Goal: Transaction & Acquisition: Purchase product/service

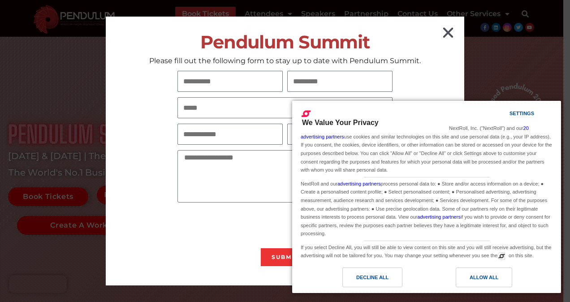
click at [447, 34] on icon "Close" at bounding box center [448, 33] width 14 height 14
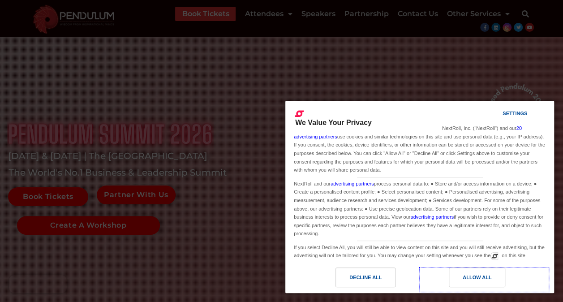
click at [469, 279] on div "Allow All" at bounding box center [477, 277] width 29 height 10
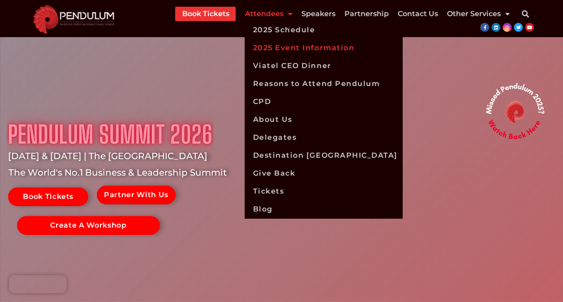
click at [280, 49] on link "2025 Event Information" at bounding box center [323, 48] width 157 height 18
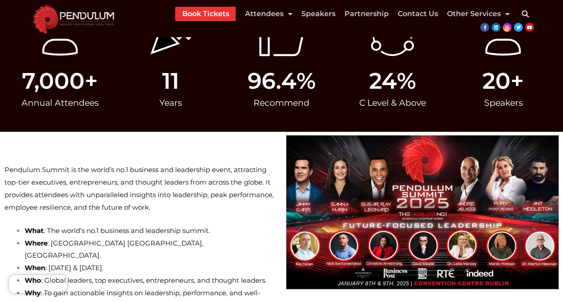
scroll to position [89, 0]
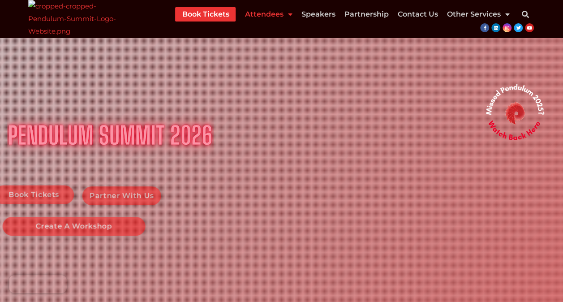
click at [273, 17] on link "Attendees" at bounding box center [268, 14] width 47 height 14
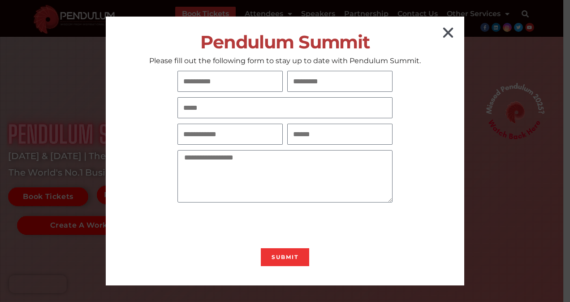
click at [443, 35] on icon "Close" at bounding box center [448, 33] width 14 height 14
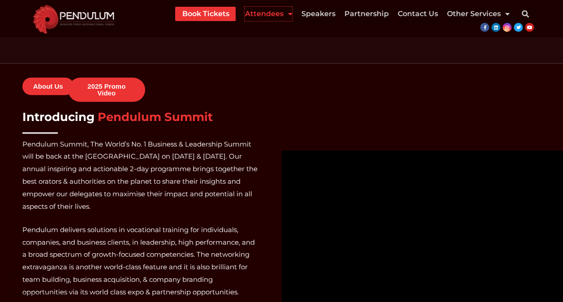
scroll to position [672, 0]
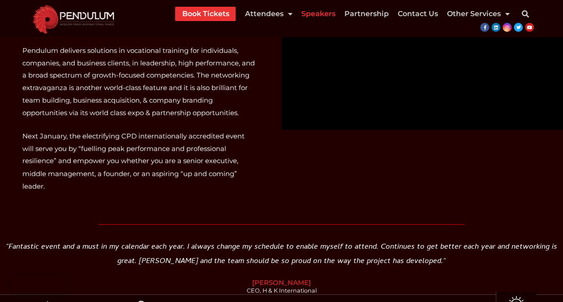
click at [321, 11] on link "Speakers" at bounding box center [318, 14] width 34 height 14
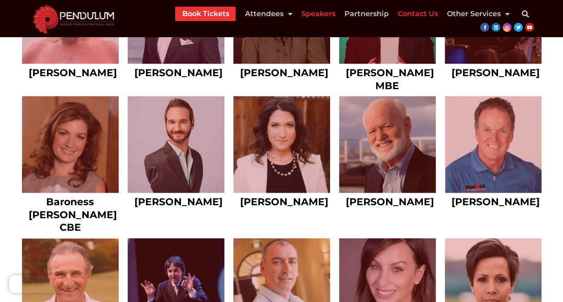
scroll to position [1298, 0]
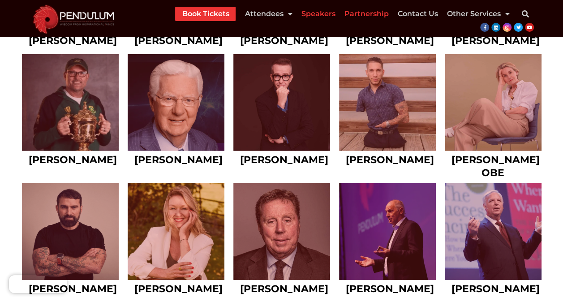
click at [369, 17] on link "Partnership" at bounding box center [366, 14] width 44 height 14
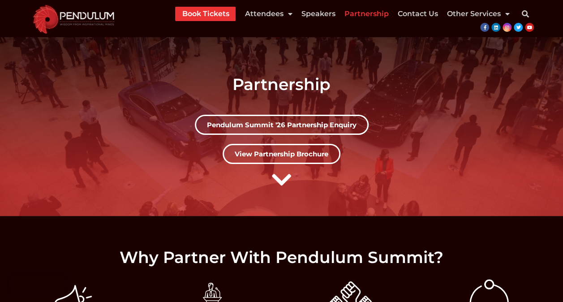
click at [298, 159] on link "View Partnership Brochure" at bounding box center [282, 154] width 118 height 20
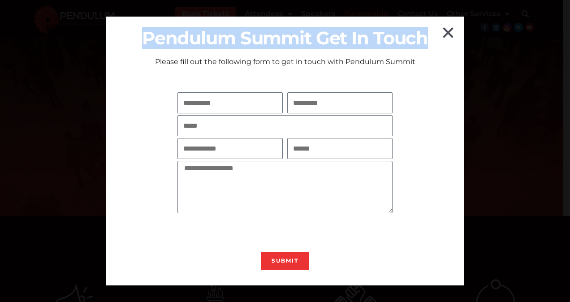
click at [444, 28] on div "Pendulum Summit Get In Touch Please fill out the following form to get in touch…" at bounding box center [285, 151] width 358 height 269
drag, startPoint x: 444, startPoint y: 28, endPoint x: 444, endPoint y: 34, distance: 6.7
click at [444, 34] on icon "Close" at bounding box center [448, 33] width 14 height 14
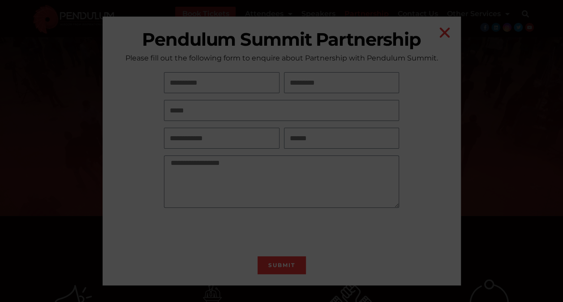
click at [444, 34] on icon "Close" at bounding box center [445, 33] width 14 height 14
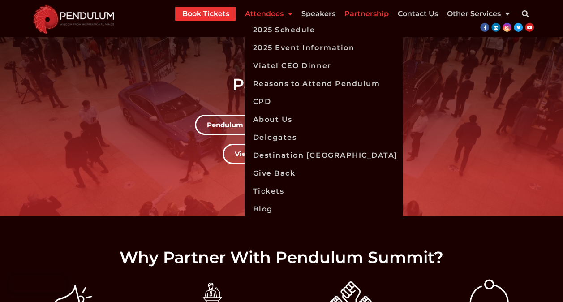
click at [272, 17] on link "Attendees" at bounding box center [268, 14] width 47 height 14
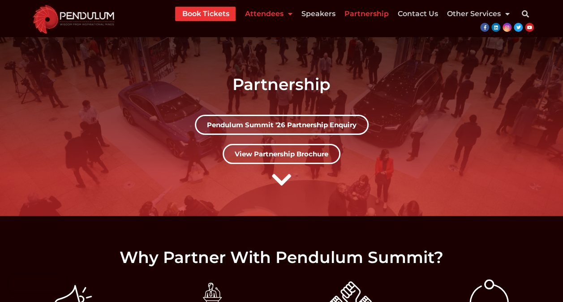
click at [272, 17] on link "Attendees" at bounding box center [268, 14] width 47 height 14
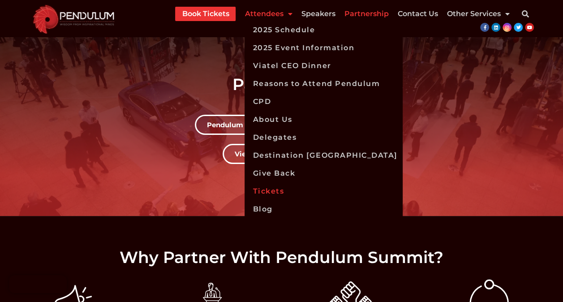
click at [280, 192] on link "Tickets" at bounding box center [323, 191] width 157 height 18
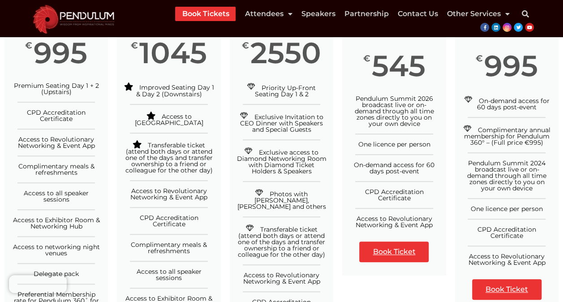
scroll to position [89, 0]
